Goal: Task Accomplishment & Management: Complete application form

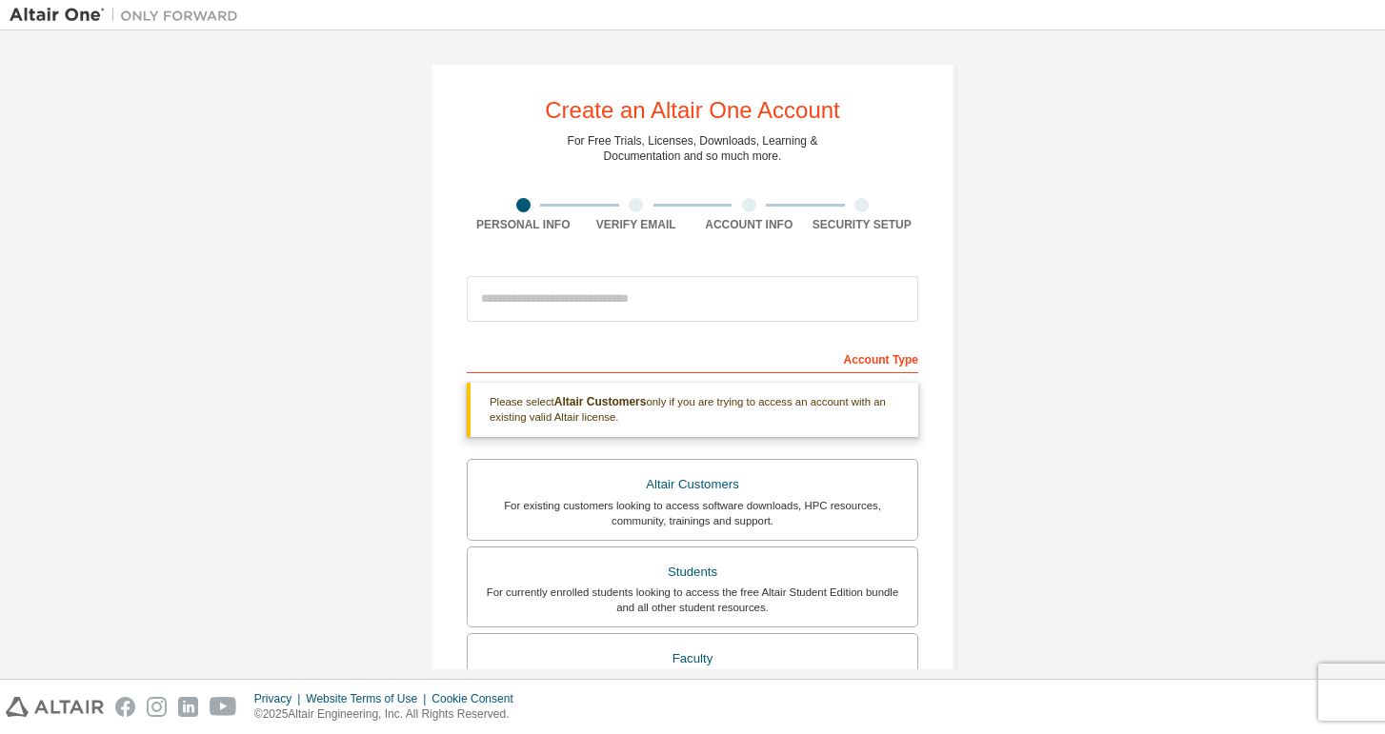
scroll to position [445, 0]
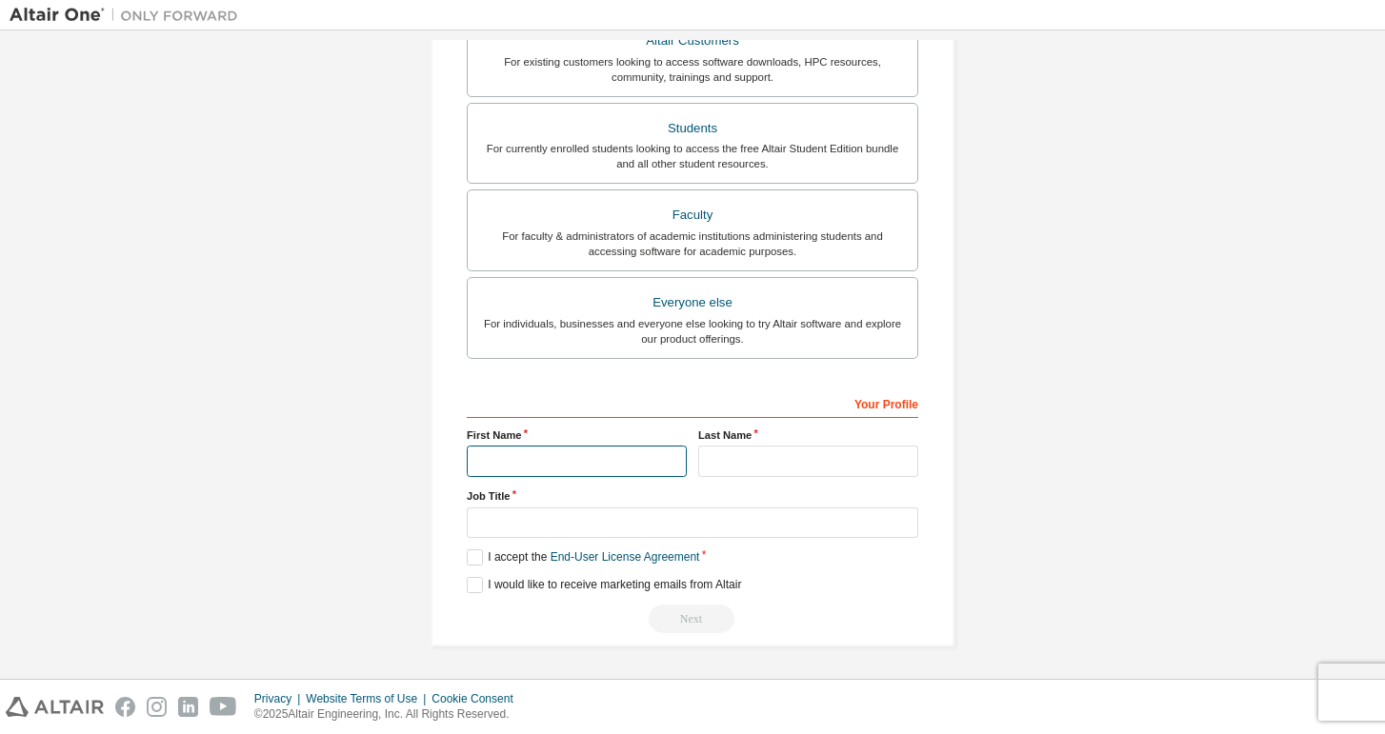
click at [490, 457] on input "text" at bounding box center [577, 461] width 220 height 31
click at [377, 514] on div "Create an Altair One Account For Free Trials, Licenses, Downloads, Learning & D…" at bounding box center [693, 133] width 1366 height 1074
click at [476, 463] on input "text" at bounding box center [577, 461] width 220 height 31
click at [293, 458] on div "Create an Altair One Account For Free Trials, Licenses, Downloads, Learning & D…" at bounding box center [693, 133] width 1366 height 1074
click at [532, 443] on div "First Name" at bounding box center [576, 453] width 231 height 50
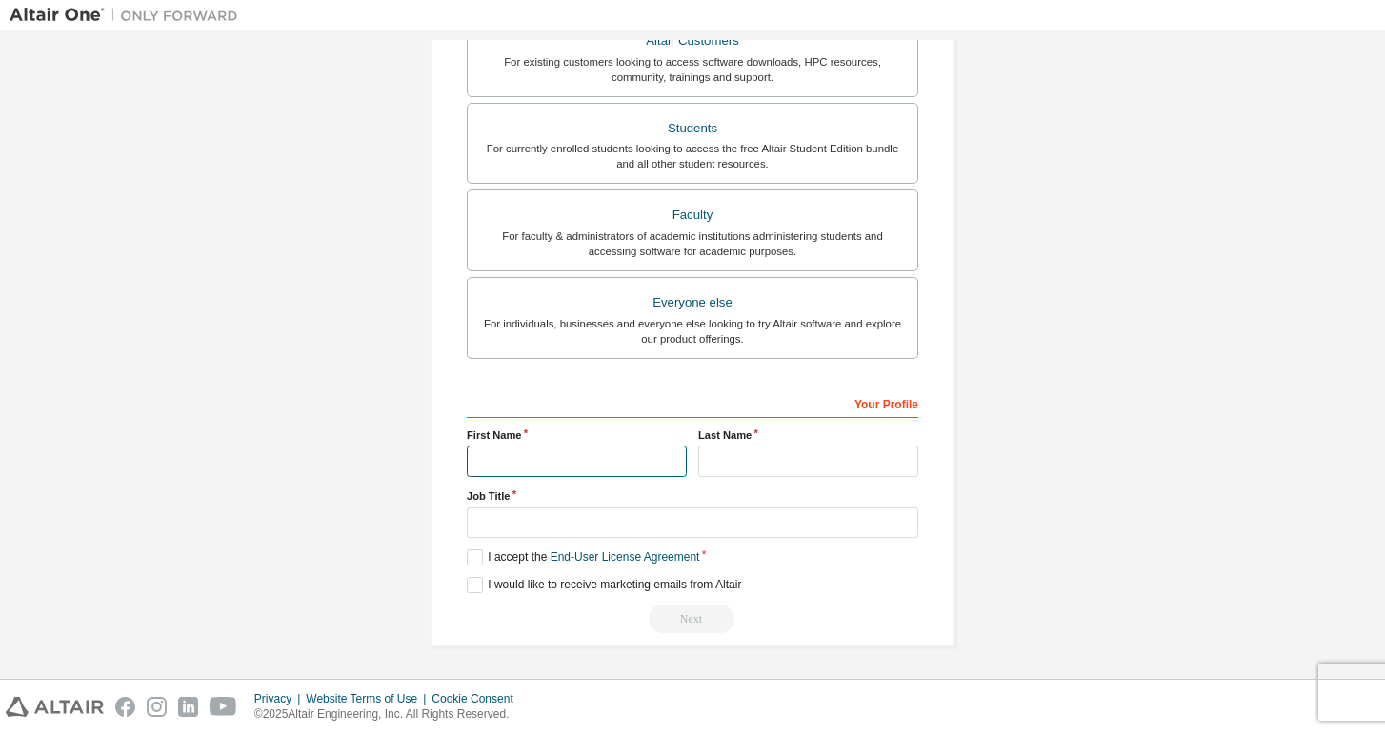
click at [530, 454] on input "text" at bounding box center [577, 461] width 220 height 31
click at [313, 514] on div "Create an Altair One Account For Free Trials, Licenses, Downloads, Learning & D…" at bounding box center [693, 133] width 1366 height 1074
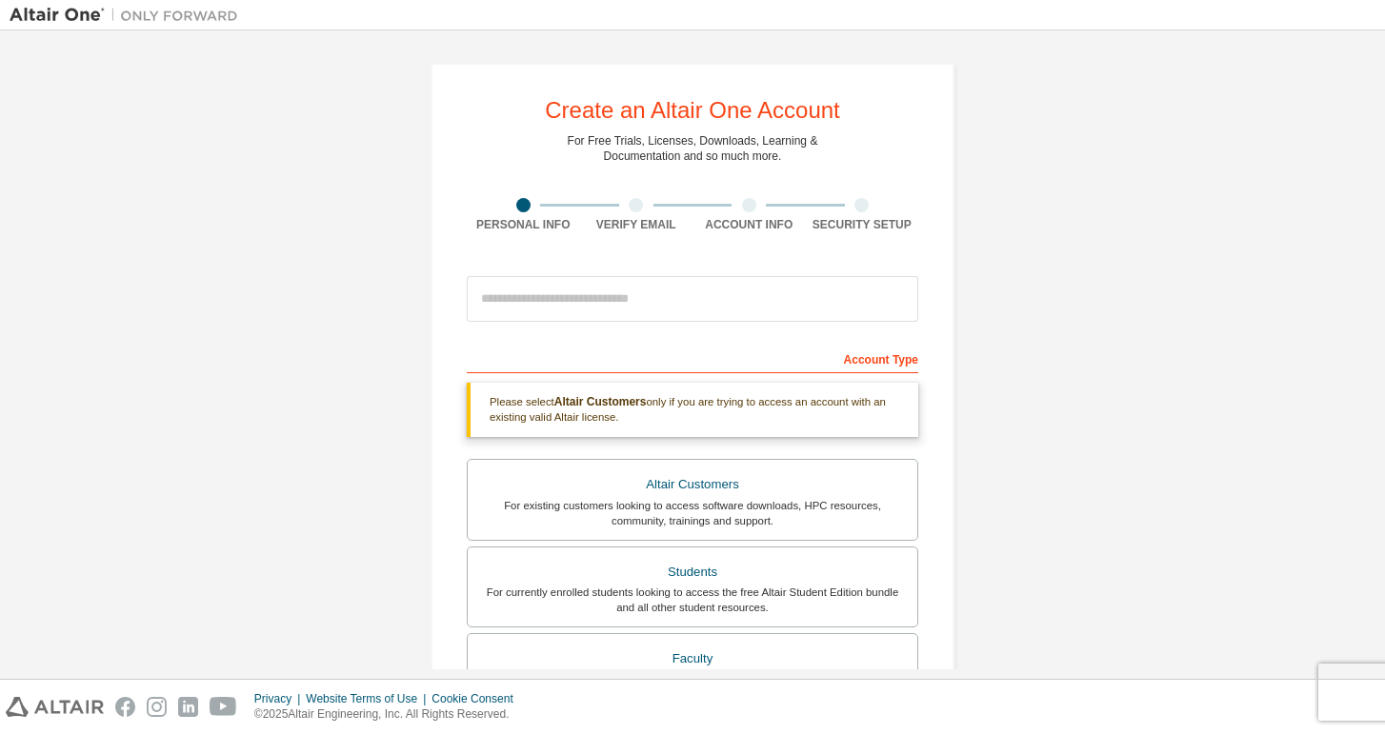
scroll to position [381, 0]
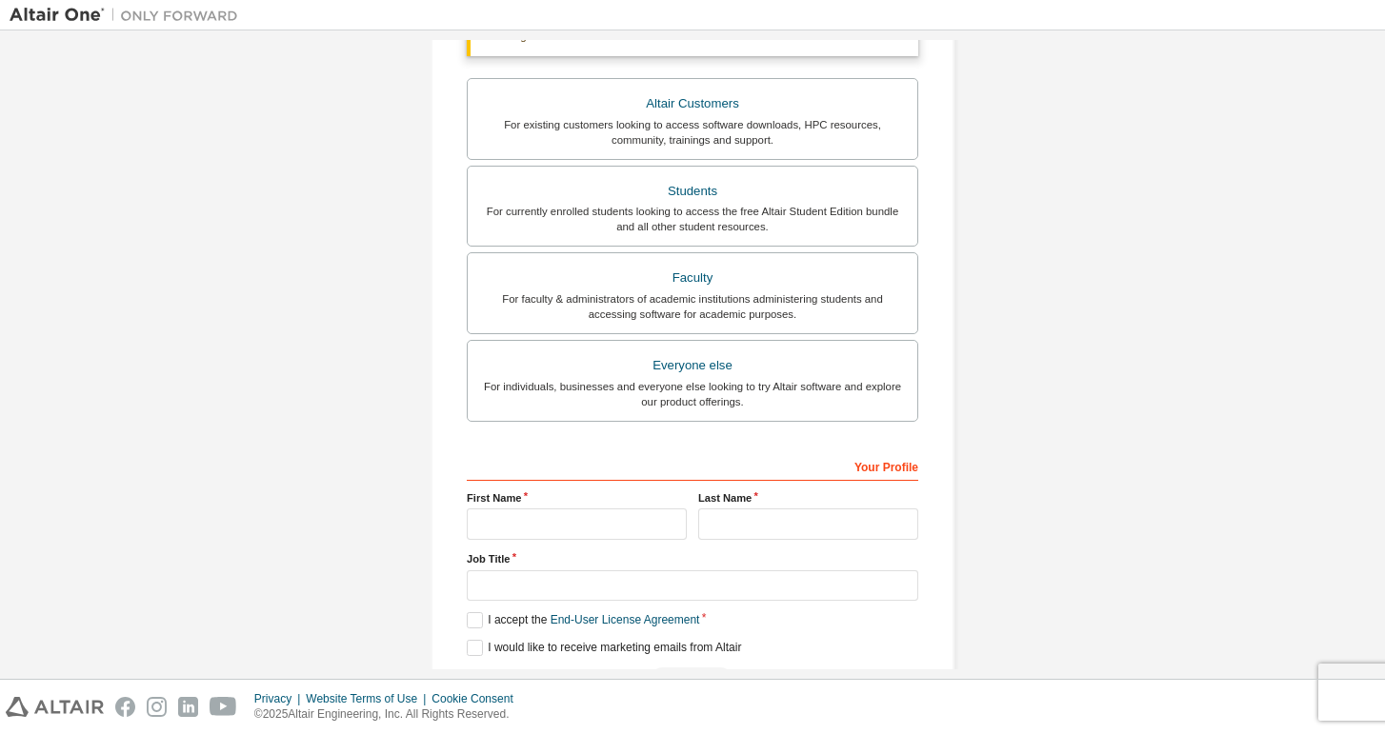
click at [1043, 534] on div "Create an Altair One Account For Free Trials, Licenses, Downloads, Learning & D…" at bounding box center [693, 196] width 1366 height 1074
